Goal: Register for event/course

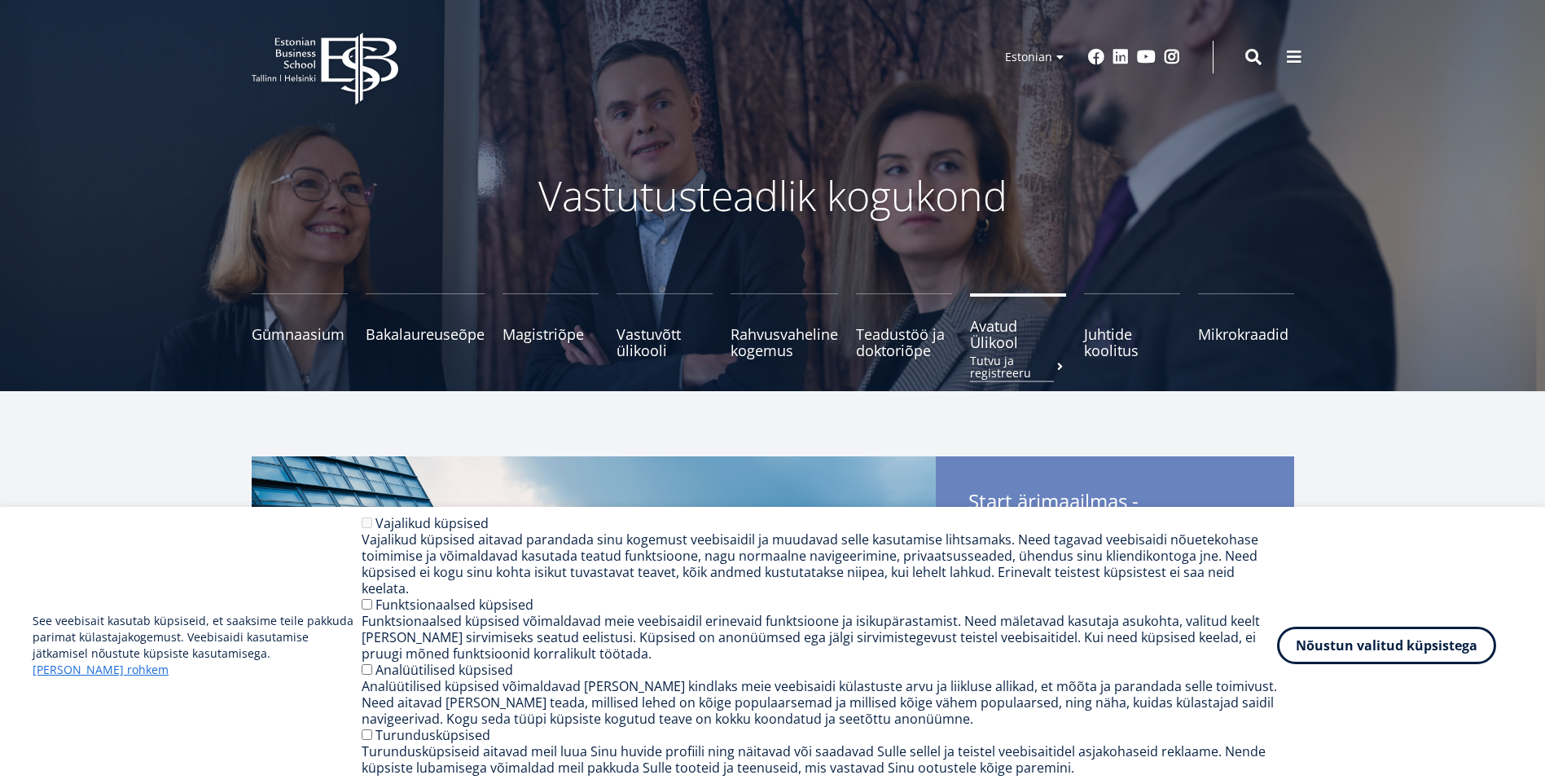
click at [1002, 341] on span "Avatud Ülikool Tutvu ja registreeru" at bounding box center [1019, 333] width 96 height 32
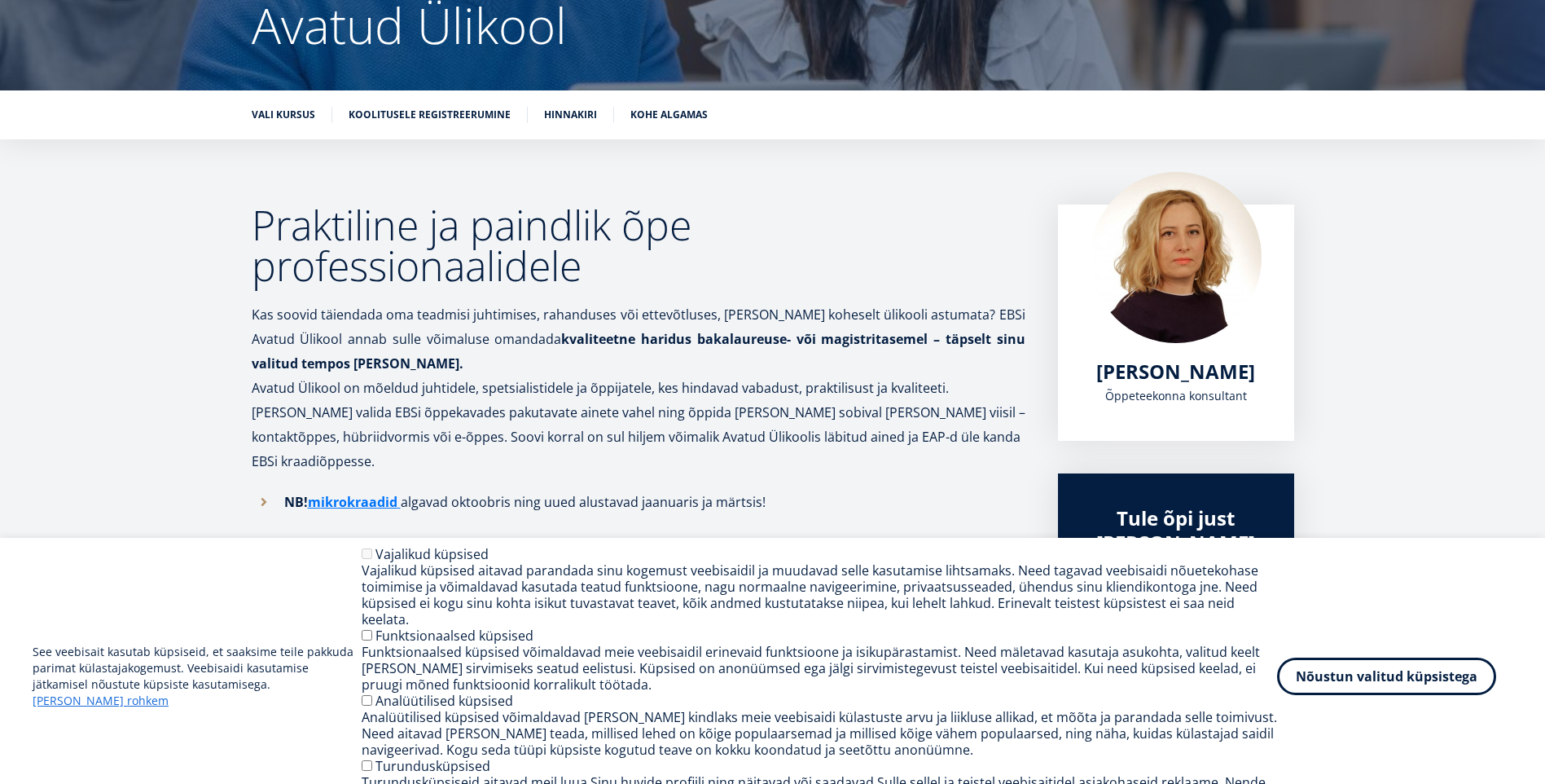
scroll to position [245, 0]
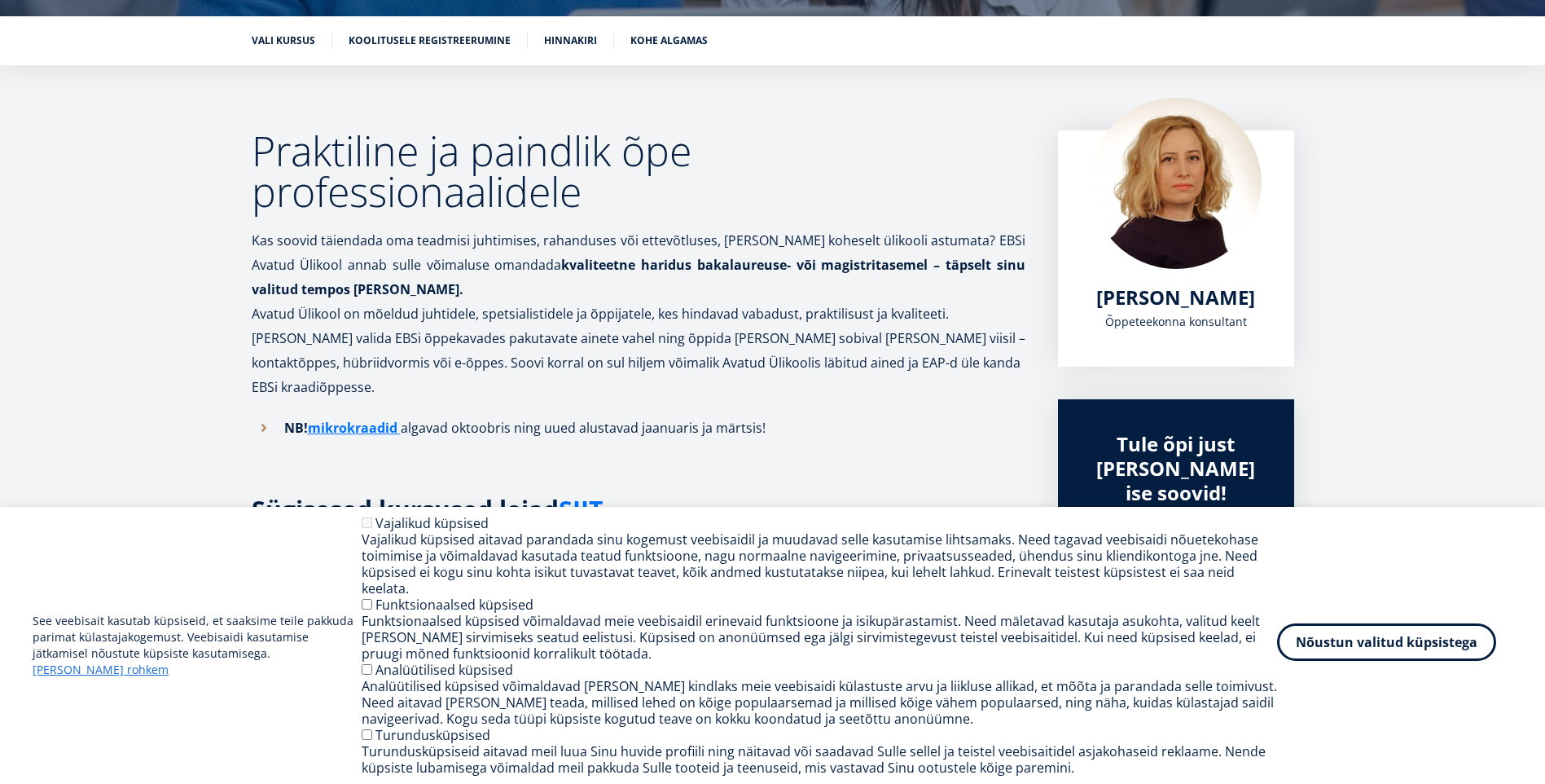
click at [1366, 657] on button "Nõustun valitud küpsistega" at bounding box center [1386, 642] width 219 height 38
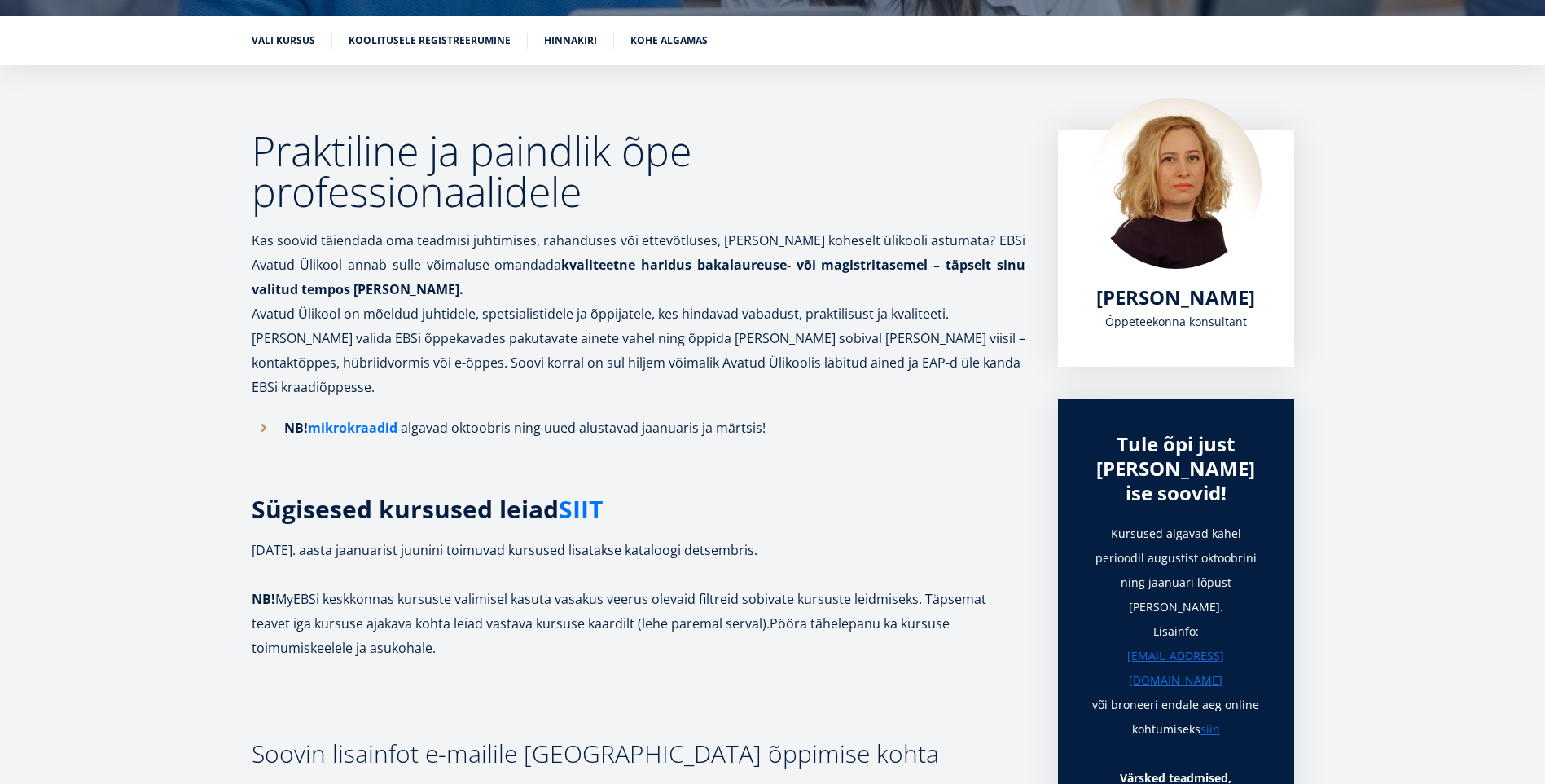
click at [600, 497] on link "SIIT" at bounding box center [581, 509] width 44 height 24
